Goal: Use online tool/utility: Utilize a website feature to perform a specific function

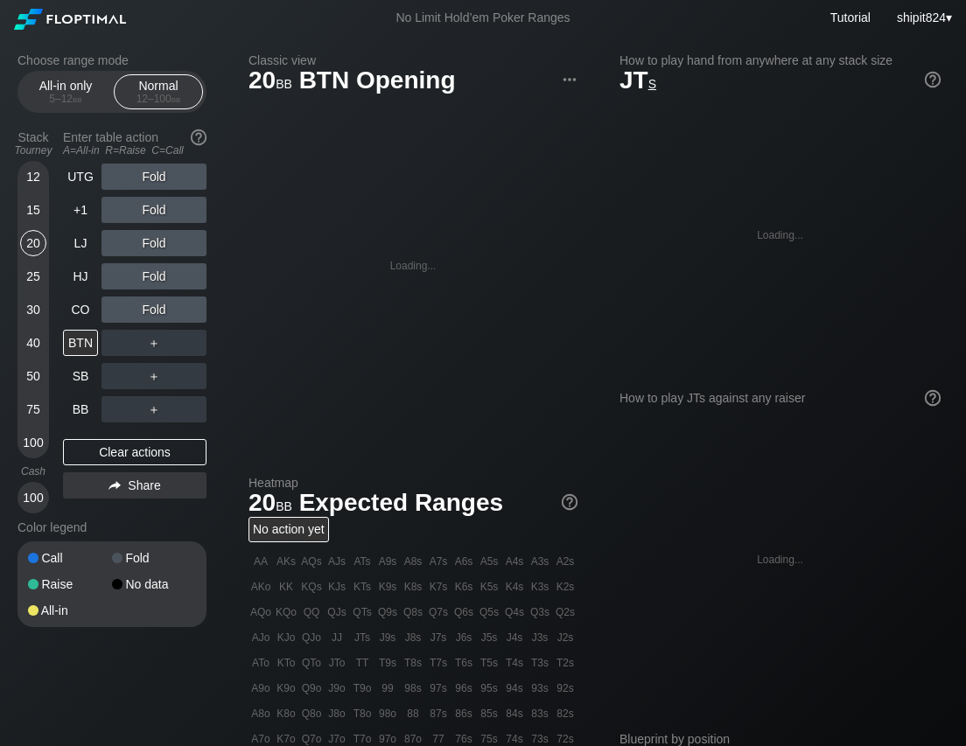
drag, startPoint x: 83, startPoint y: 95, endPoint x: 220, endPoint y: 8, distance: 162.8
click at [86, 94] on div "5 – 12 bb" at bounding box center [65, 99] width 73 height 12
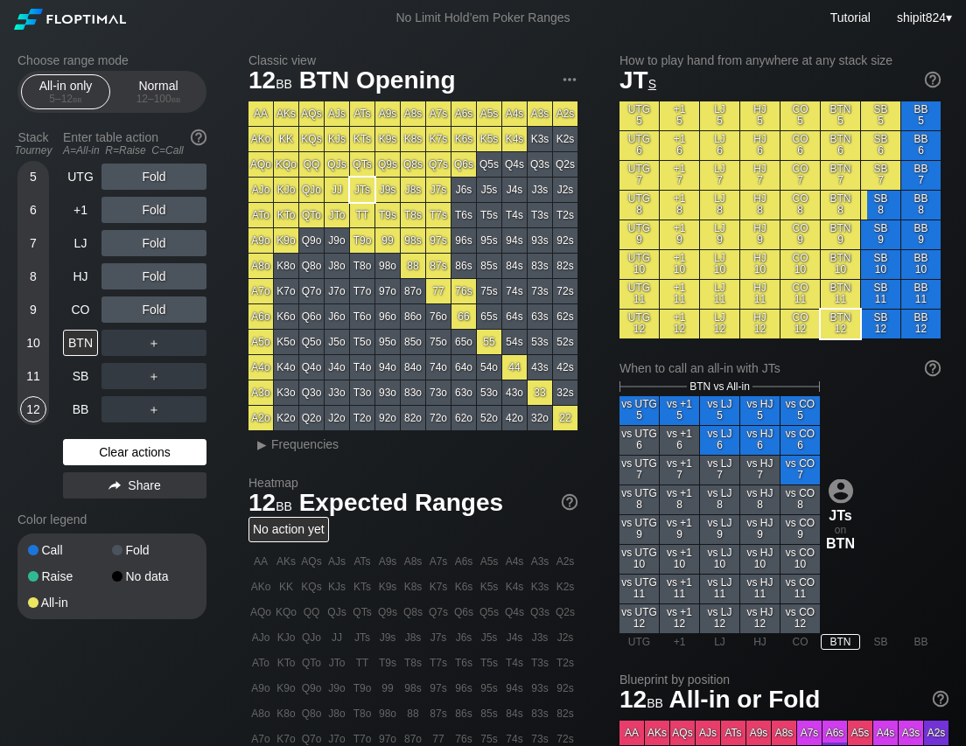
click at [147, 442] on div "Clear actions" at bounding box center [134, 452] width 143 height 26
click at [157, 96] on div "Normal 12 – 100 bb" at bounding box center [158, 91] width 80 height 33
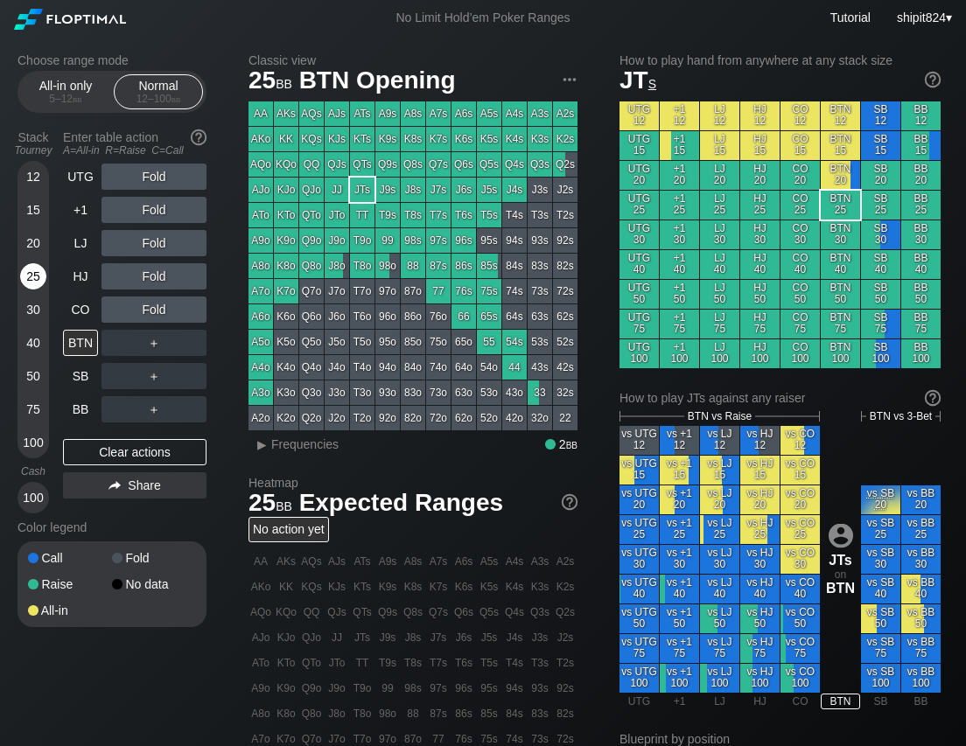
drag, startPoint x: 39, startPoint y: 264, endPoint x: 42, endPoint y: 293, distance: 29.0
click at [39, 266] on div "25" at bounding box center [33, 276] width 26 height 26
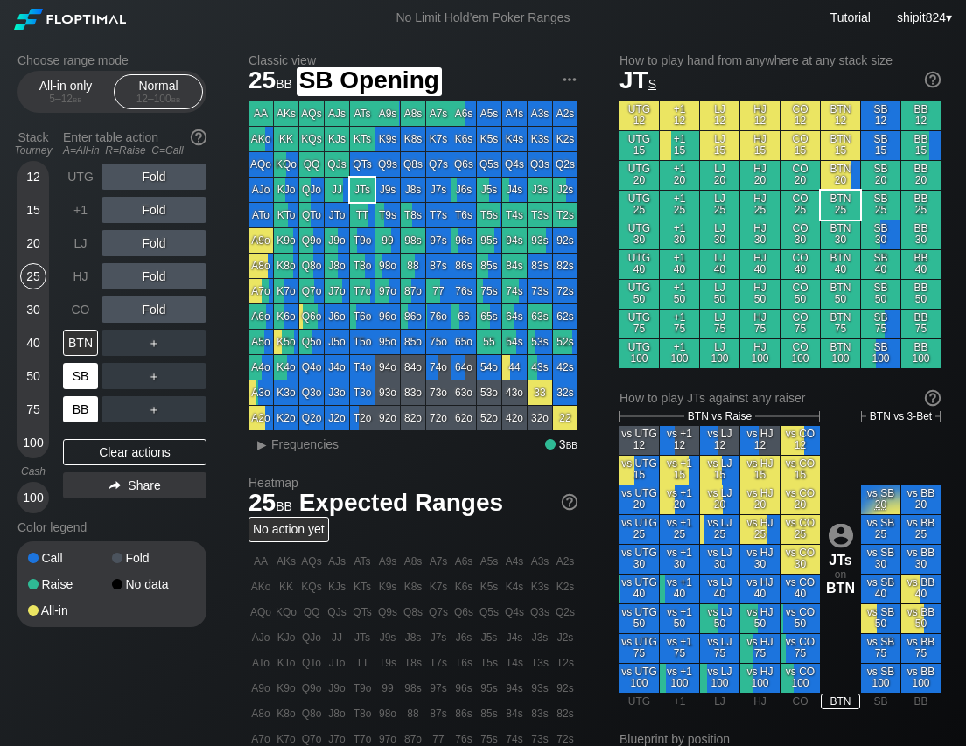
click at [88, 397] on div "BB" at bounding box center [80, 409] width 35 height 26
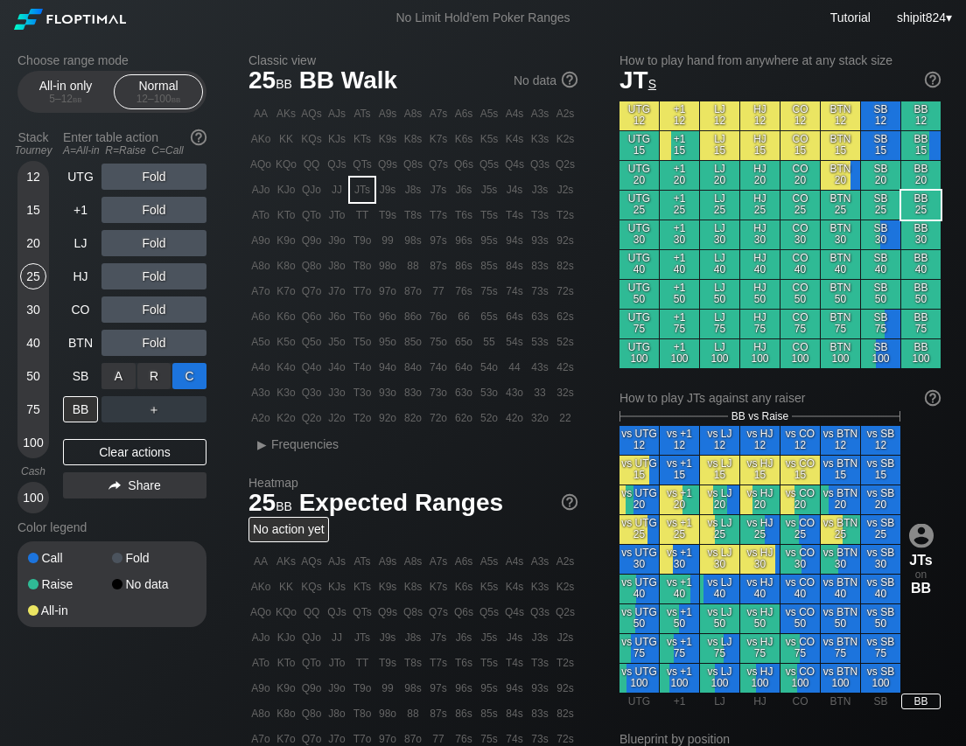
click at [182, 381] on div "C ✕" at bounding box center [189, 376] width 34 height 26
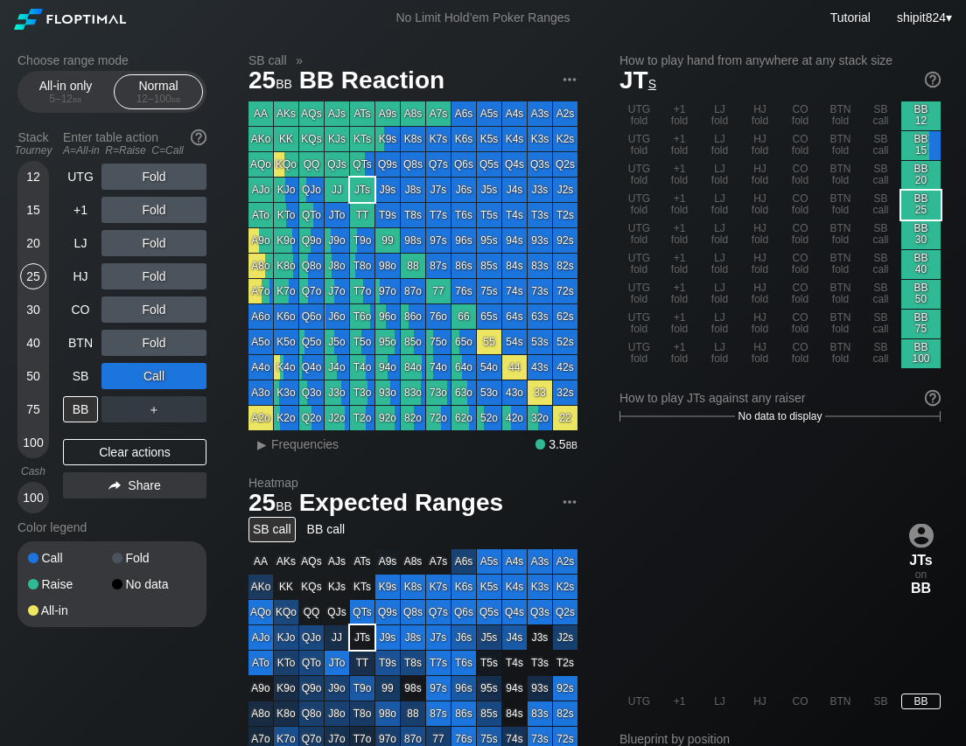
drag, startPoint x: 141, startPoint y: 444, endPoint x: 153, endPoint y: 400, distance: 45.4
click at [141, 444] on div "Clear actions" at bounding box center [134, 452] width 143 height 26
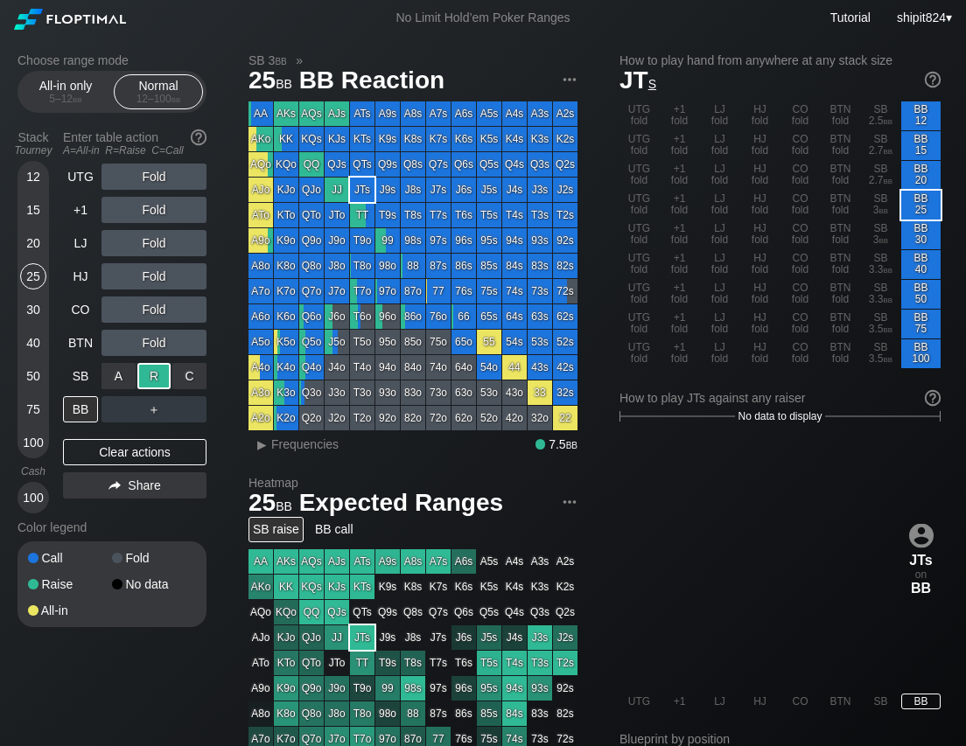
drag, startPoint x: 157, startPoint y: 378, endPoint x: 268, endPoint y: 342, distance: 115.9
click at [157, 379] on div "R ✕" at bounding box center [154, 376] width 34 height 26
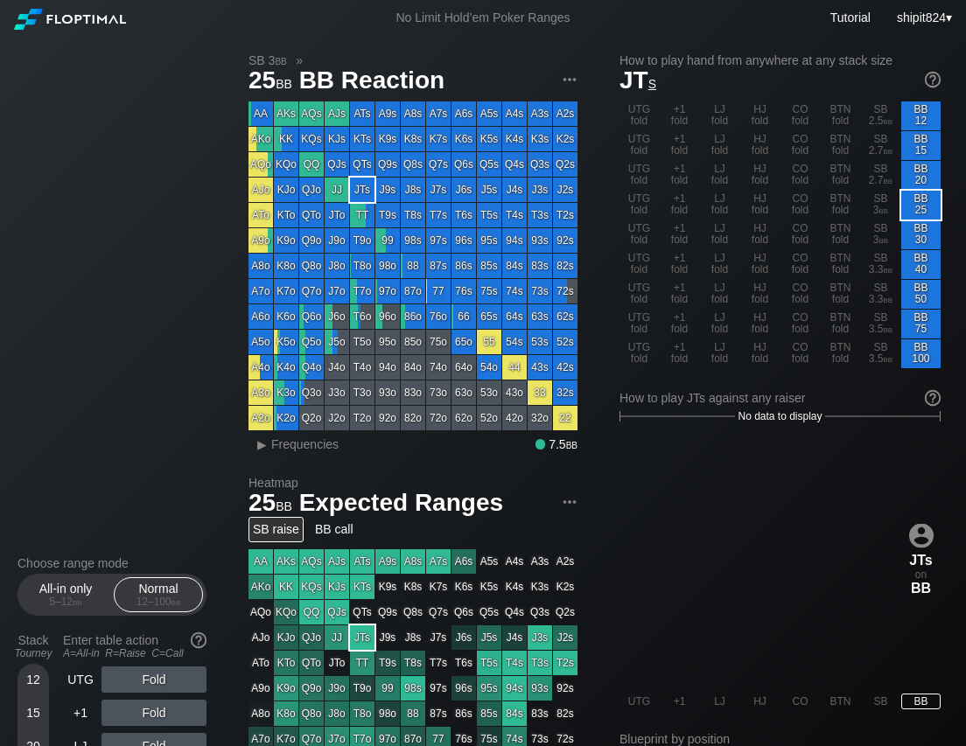
scroll to position [566, 0]
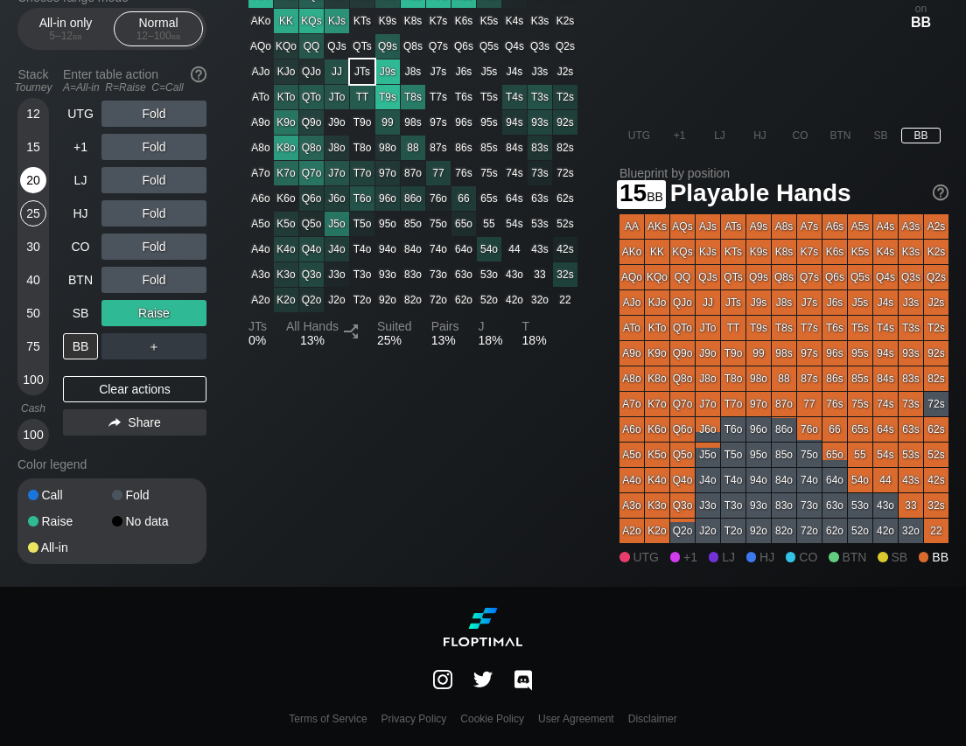
drag, startPoint x: 38, startPoint y: 152, endPoint x: 39, endPoint y: 182, distance: 29.8
click at [38, 154] on div "15" at bounding box center [33, 147] width 26 height 26
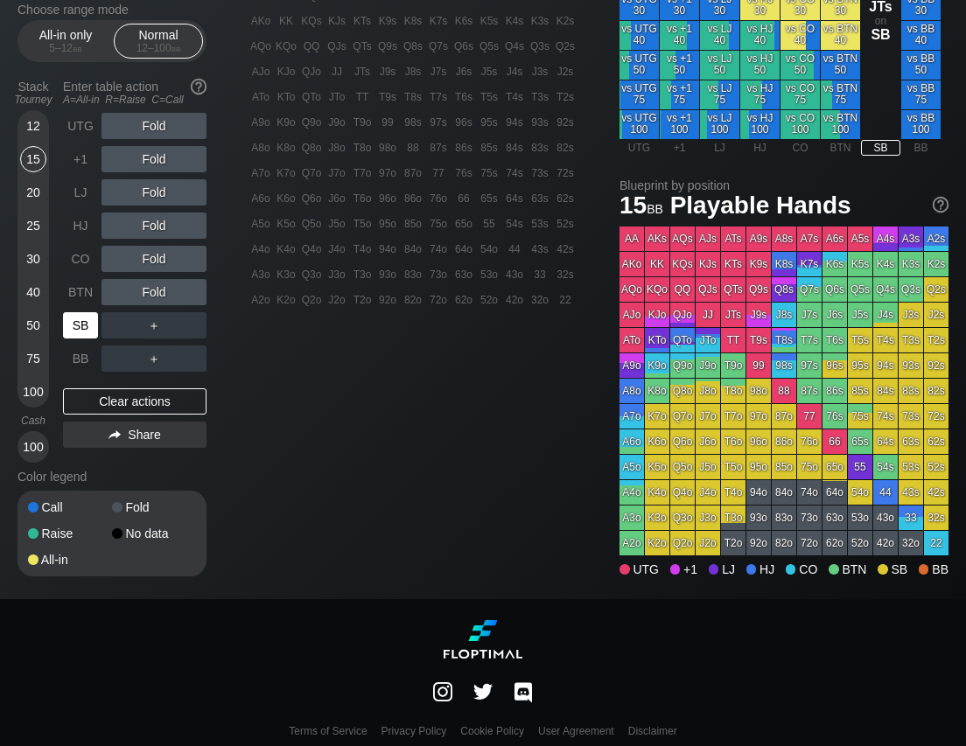
click at [82, 323] on div "SB" at bounding box center [80, 325] width 35 height 26
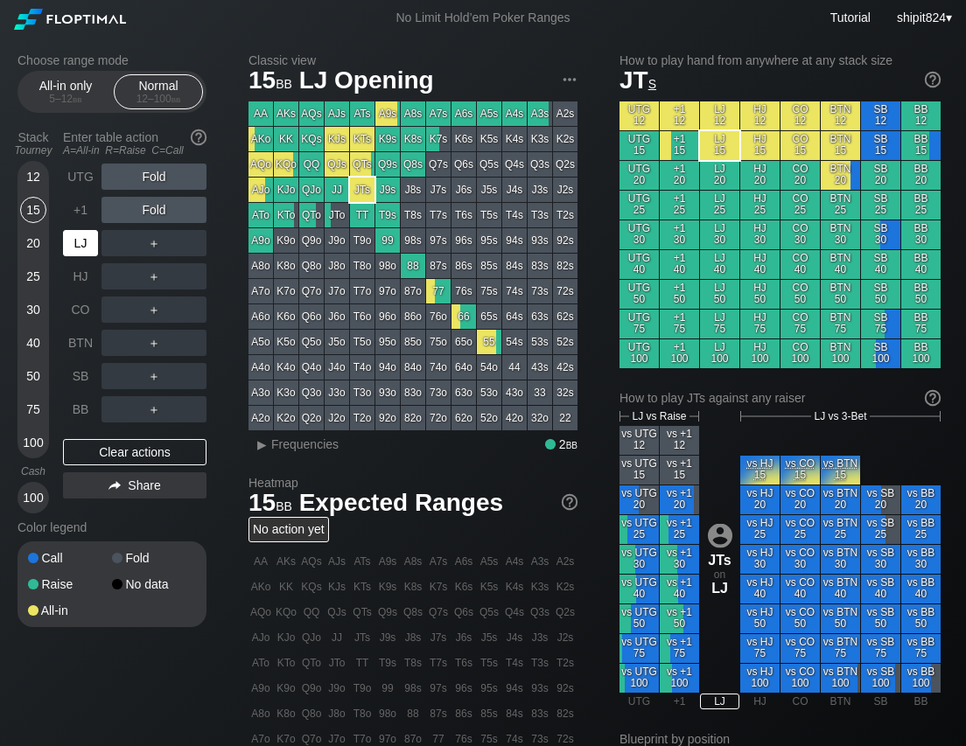
click at [75, 249] on div "LJ" at bounding box center [80, 243] width 35 height 26
click at [148, 244] on div "R ✕" at bounding box center [154, 243] width 34 height 26
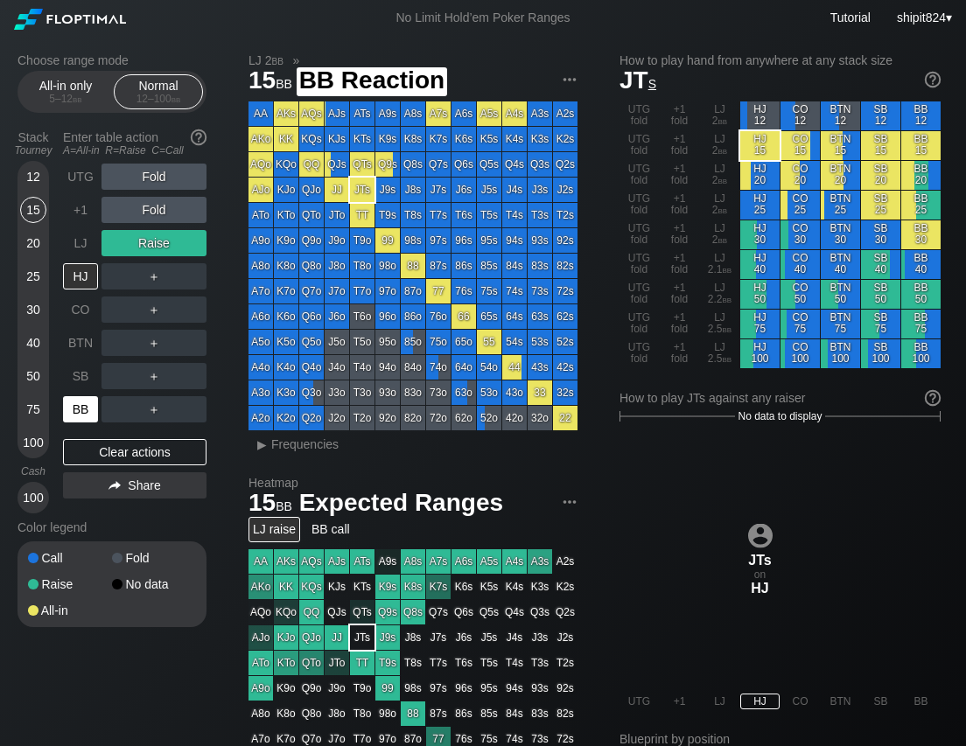
click at [71, 422] on div "BB" at bounding box center [80, 409] width 35 height 26
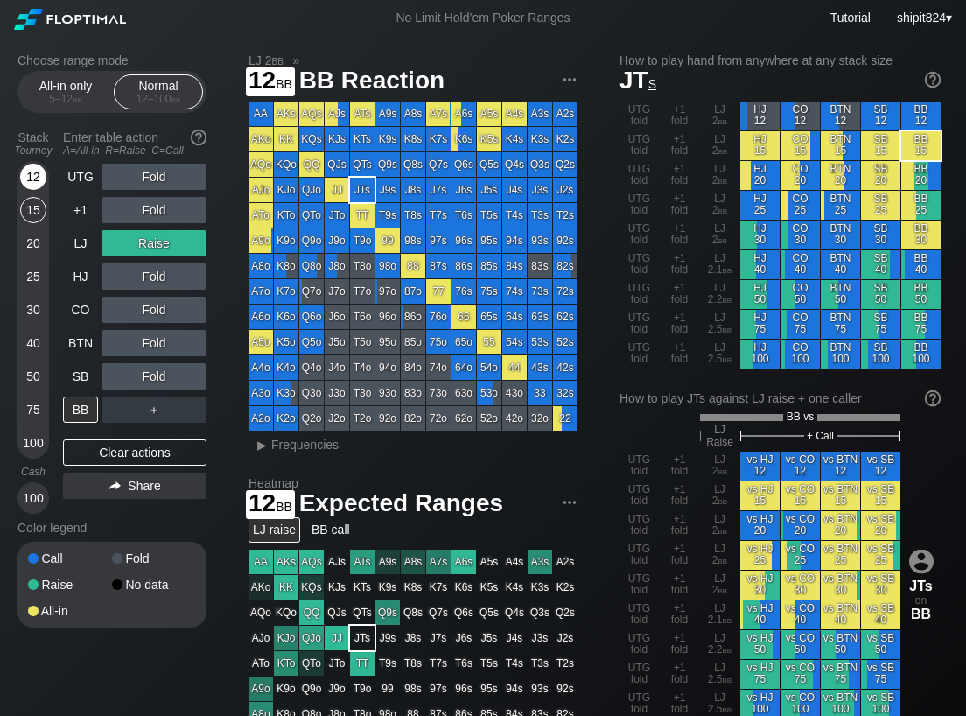
click at [36, 178] on div "12" at bounding box center [33, 177] width 26 height 26
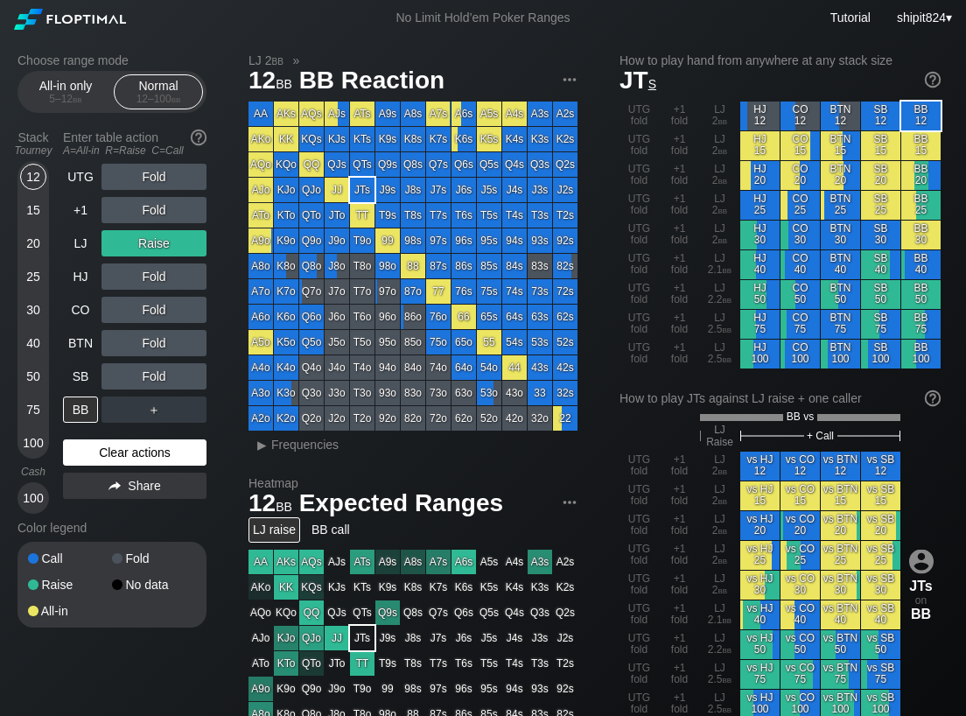
click at [88, 448] on div "Clear actions" at bounding box center [134, 452] width 143 height 26
click at [89, 447] on div "Clear actions" at bounding box center [134, 452] width 143 height 26
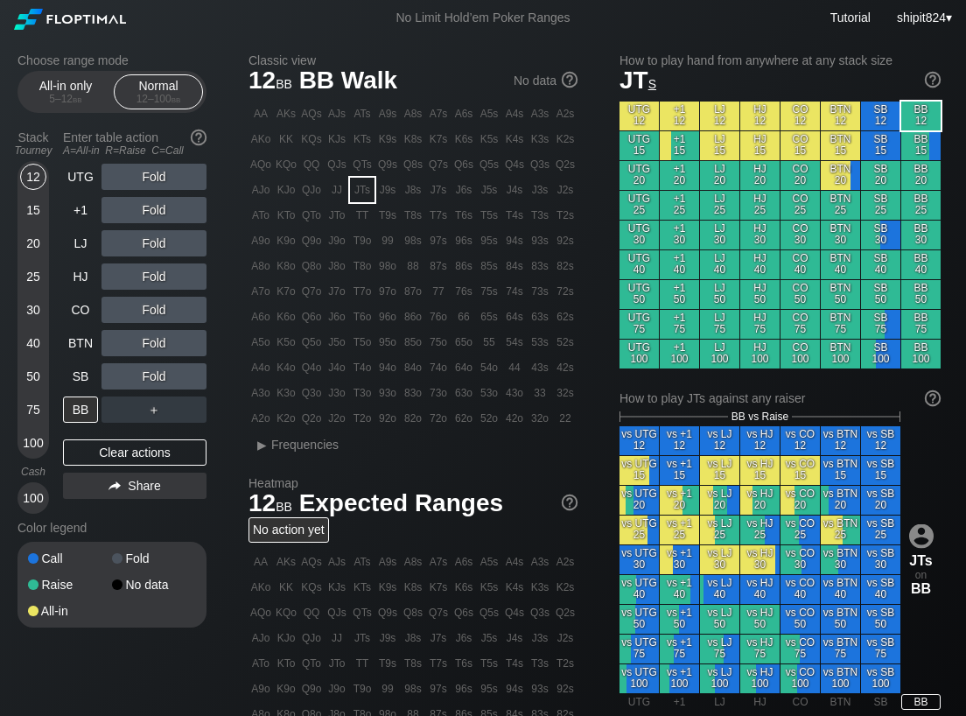
drag, startPoint x: 89, startPoint y: 445, endPoint x: 91, endPoint y: 424, distance: 21.1
click at [89, 444] on div "Clear actions" at bounding box center [134, 452] width 143 height 26
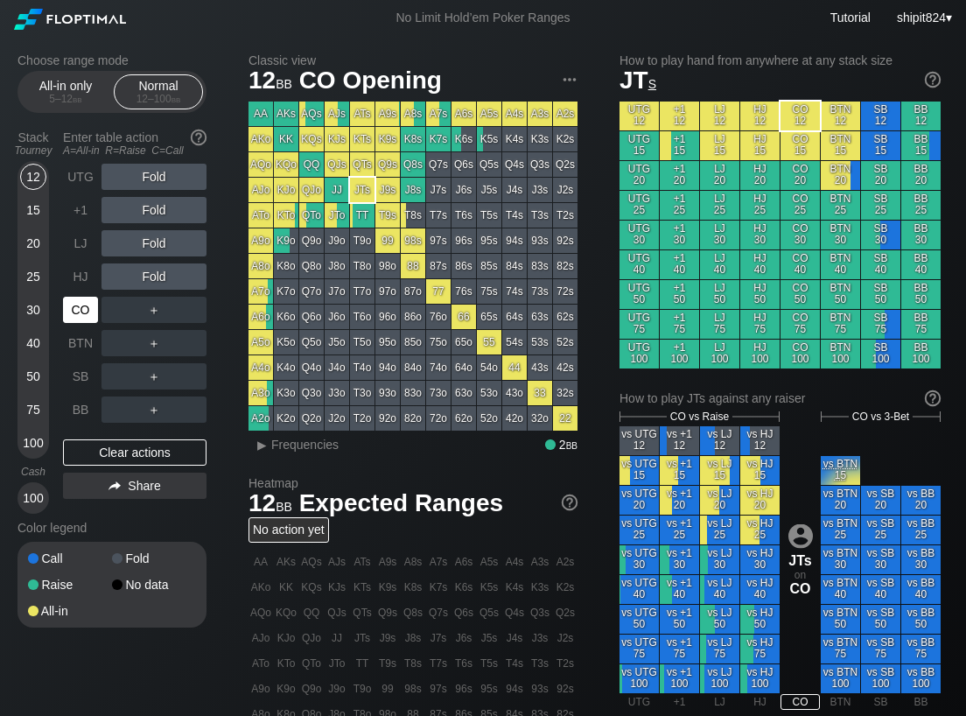
click at [87, 319] on div "CO" at bounding box center [80, 310] width 35 height 26
click at [115, 282] on div "A ✕" at bounding box center [118, 276] width 34 height 26
